Goal: Find specific page/section: Find specific page/section

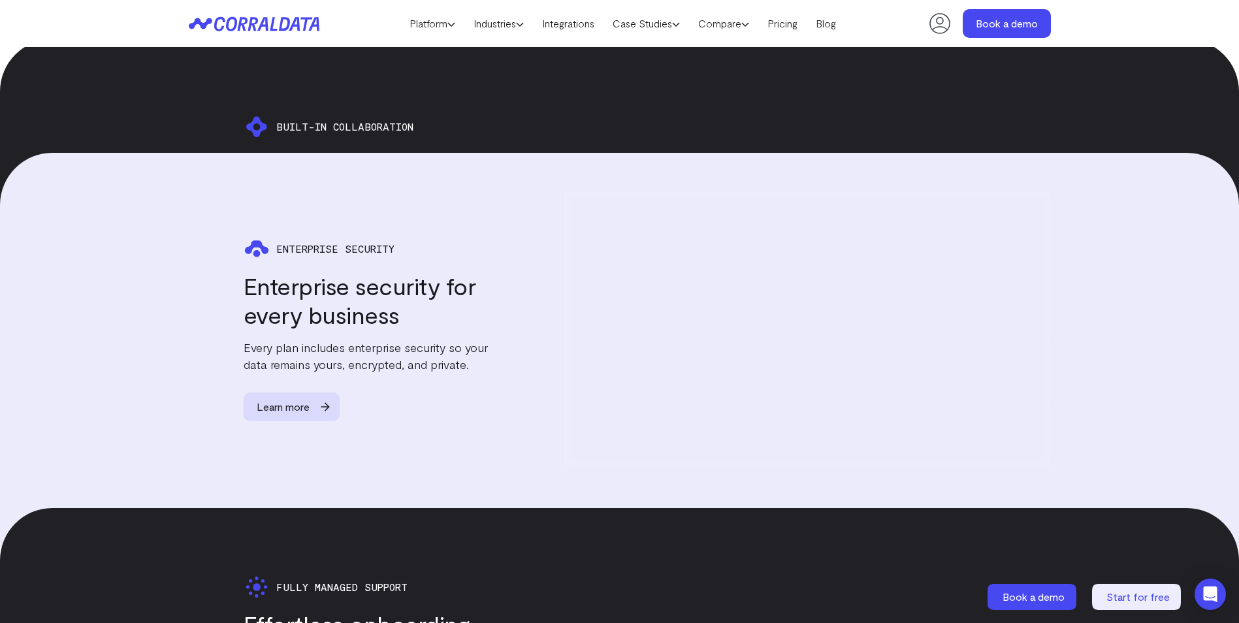
scroll to position [2651, 0]
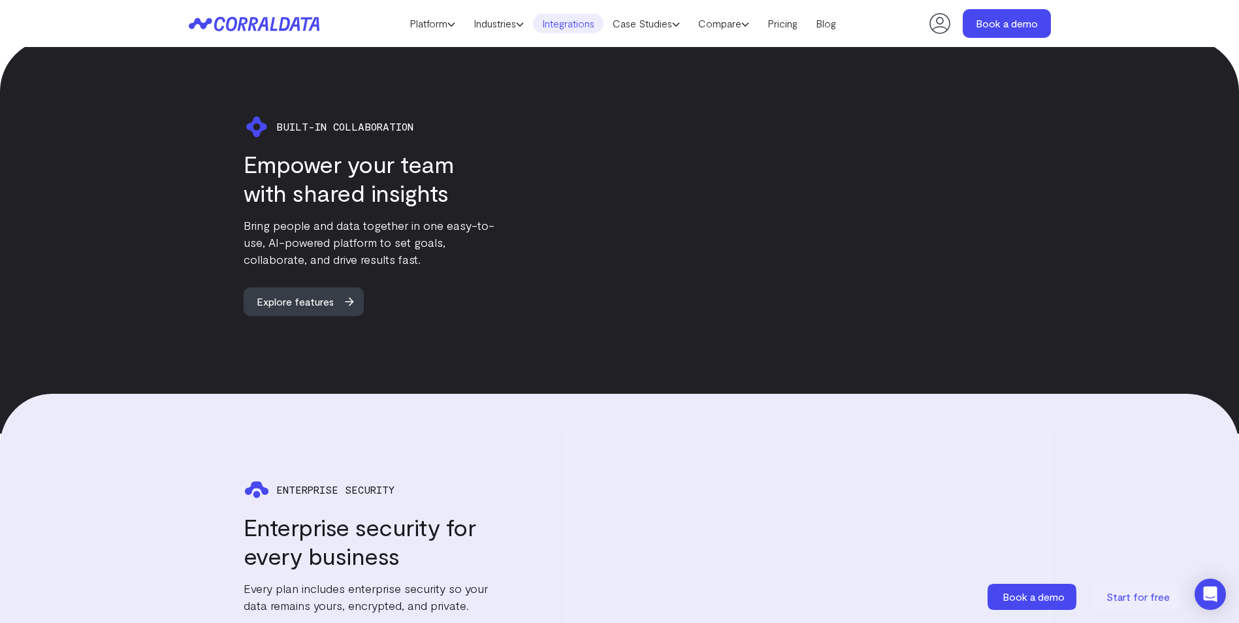
click at [572, 25] on link "Integrations" at bounding box center [568, 24] width 71 height 20
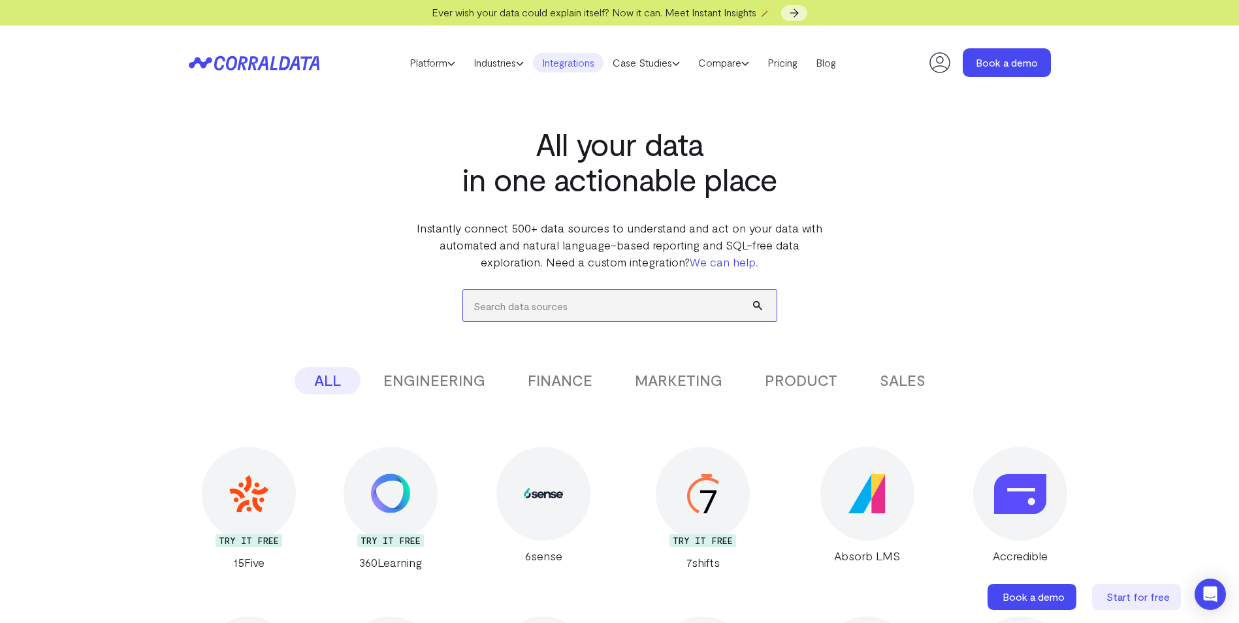
click at [542, 310] on input "search" at bounding box center [620, 305] width 314 height 31
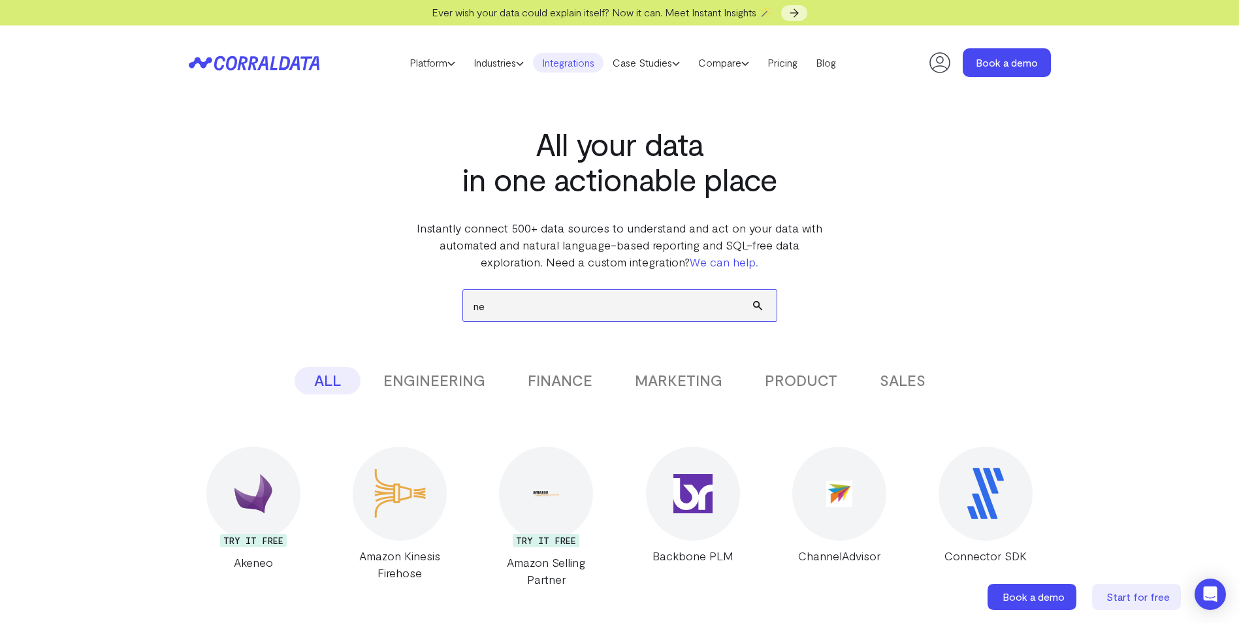
type input "n"
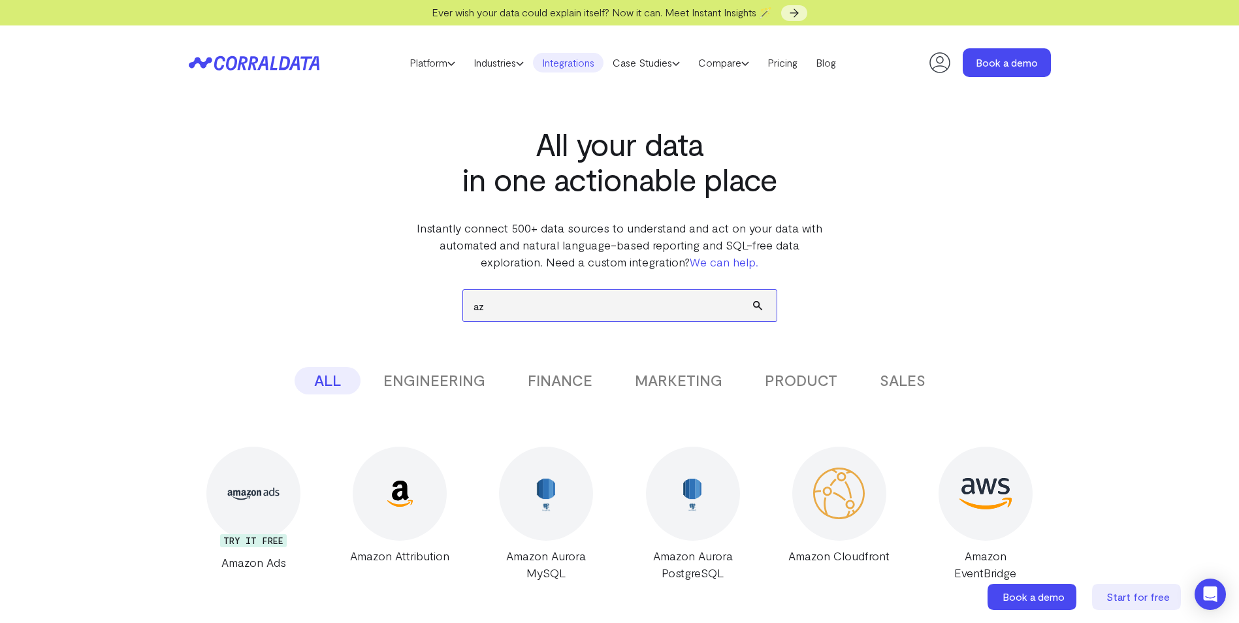
type input "a"
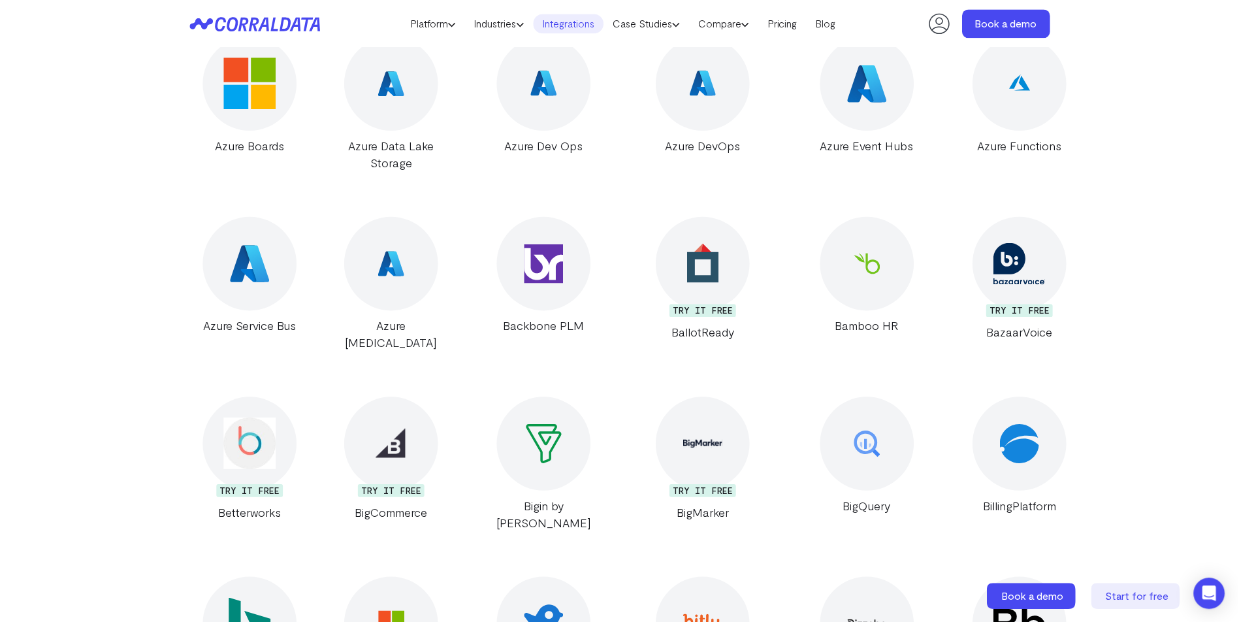
scroll to position [2390, 0]
